Goal: Check status

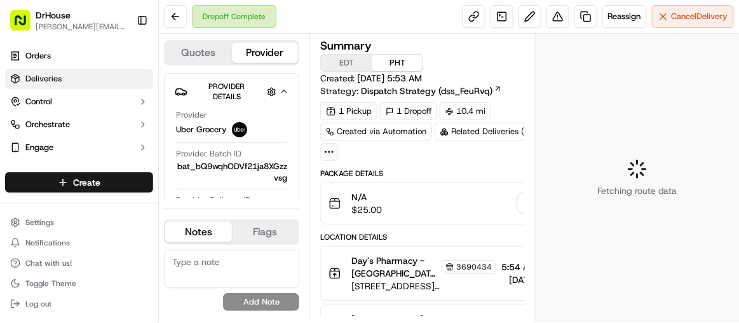
click at [90, 79] on link "Deliveries" at bounding box center [79, 79] width 148 height 20
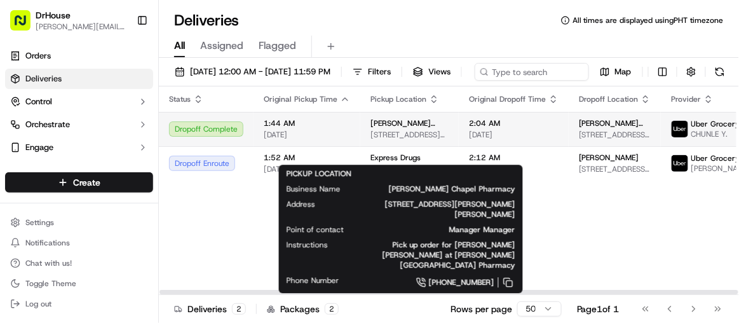
click at [372, 128] on span "[PERSON_NAME] Chapel Pharmacy" at bounding box center [410, 123] width 78 height 10
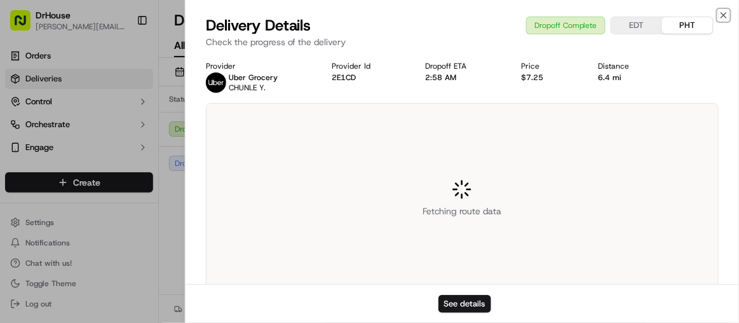
click at [721, 14] on icon "button" at bounding box center [724, 15] width 10 height 10
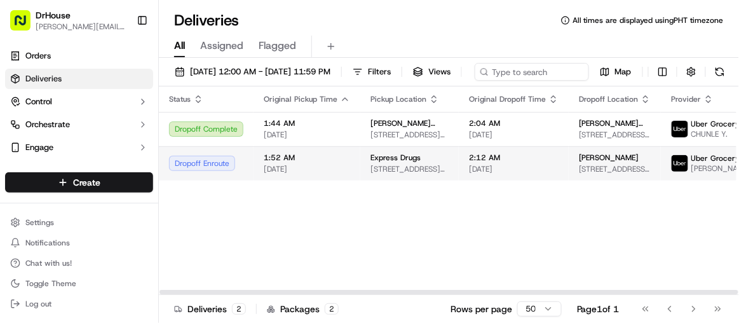
click at [392, 174] on span "[STREET_ADDRESS] Ne, [GEOGRAPHIC_DATA], [GEOGRAPHIC_DATA]" at bounding box center [410, 169] width 78 height 10
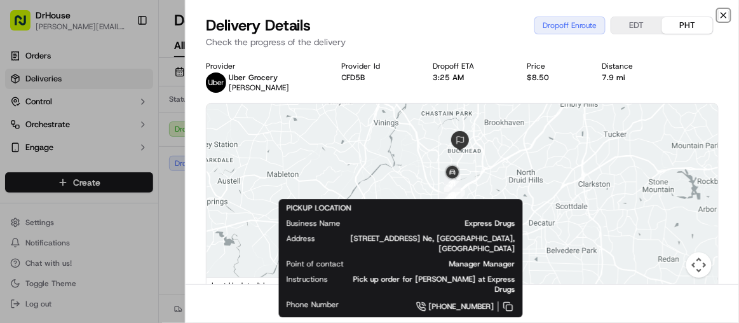
click at [722, 11] on icon "button" at bounding box center [724, 15] width 10 height 10
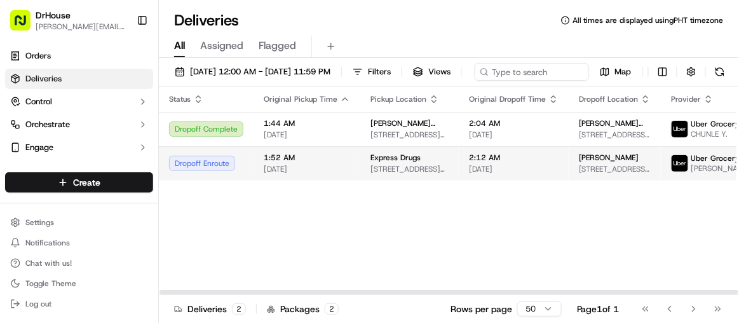
click at [211, 175] on td "Dropoff Enroute" at bounding box center [206, 163] width 95 height 34
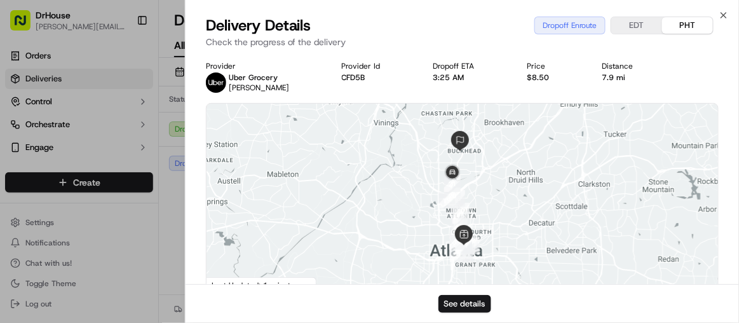
click at [473, 305] on button "See details" at bounding box center [465, 304] width 53 height 18
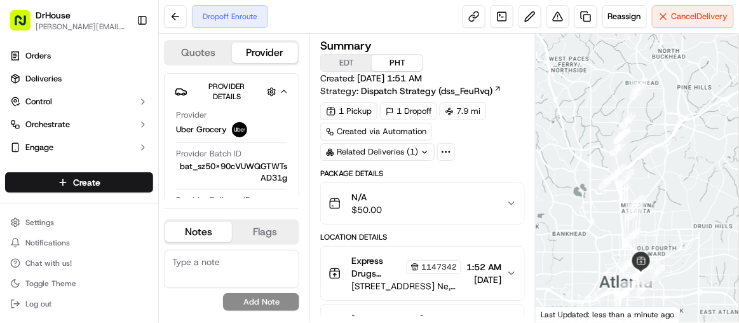
scroll to position [515, 0]
